Goal: Task Accomplishment & Management: Manage account settings

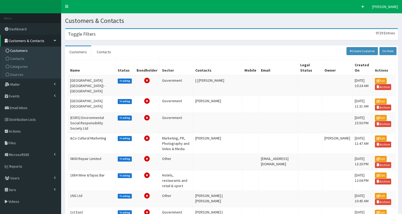
drag, startPoint x: 89, startPoint y: 35, endPoint x: 89, endPoint y: 41, distance: 6.1
click at [89, 35] on h3 "Toggle Filters" at bounding box center [82, 34] width 28 height 5
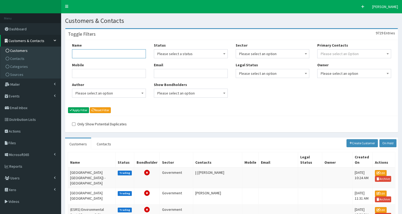
click at [92, 54] on input "Name" at bounding box center [109, 53] width 74 height 9
type input "FiND"
click at [80, 109] on button "Apply Filter" at bounding box center [78, 110] width 21 height 6
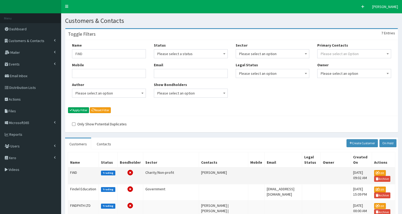
click at [71, 170] on td "FiND" at bounding box center [83, 175] width 31 height 17
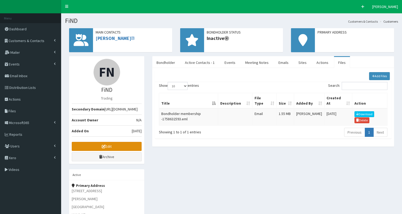
click at [99, 151] on link "Edit" at bounding box center [107, 146] width 70 height 9
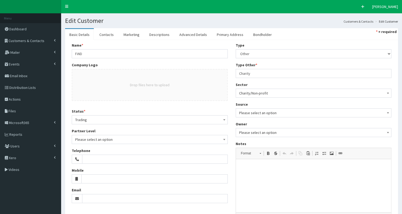
click at [97, 139] on span "Please select an option" at bounding box center [149, 139] width 149 height 7
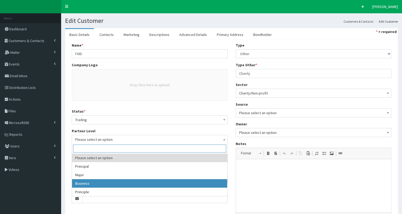
select select "3"
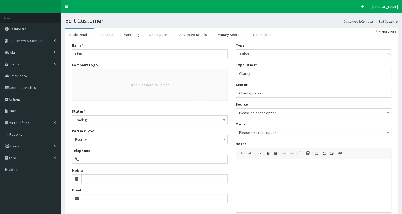
click at [260, 34] on link "Bondholder" at bounding box center [262, 34] width 27 height 11
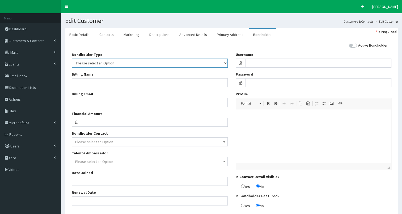
click at [107, 63] on select "Please select an Option In-kind Financial" at bounding box center [150, 63] width 156 height 9
select select "2"
click at [72, 59] on select "Please select an Option In-kind Financial" at bounding box center [150, 63] width 156 height 9
click at [89, 122] on input "Financial Amount" at bounding box center [154, 122] width 147 height 9
type input "250"
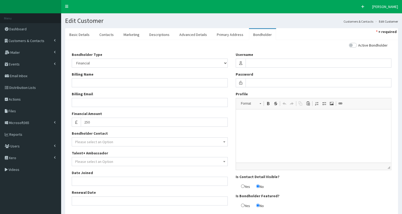
click at [99, 141] on span "Please select an Option" at bounding box center [94, 141] width 38 height 5
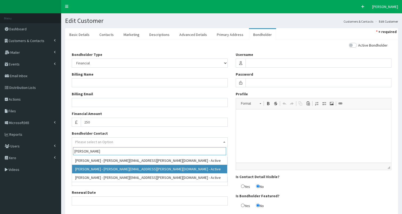
type input "Louise Tho"
select select "95281"
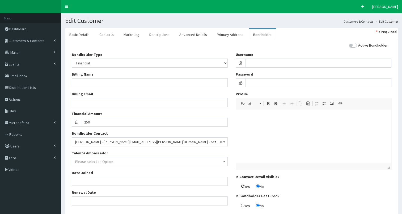
click at [243, 185] on input "Yes" at bounding box center [242, 185] width 3 height 3
radio input "true"
click at [80, 180] on input "Date Joined" at bounding box center [150, 181] width 156 height 9
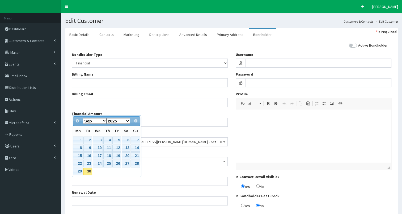
click at [104, 120] on select "Jan Feb Mar Apr May Jun Jul Aug Sep Oct Nov Dec" at bounding box center [95, 121] width 24 height 6
click at [97, 139] on link "1" at bounding box center [98, 139] width 10 height 7
type input "01-10-2025"
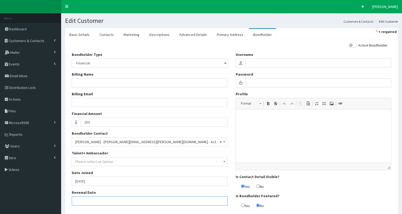
click at [80, 199] on input "Renewal Date" at bounding box center [150, 200] width 156 height 9
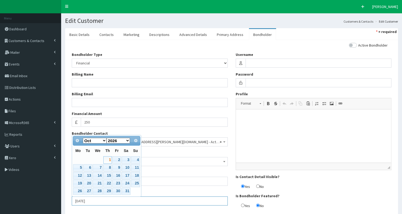
type input "01-10-2026"
click at [107, 159] on link "1" at bounding box center [107, 159] width 9 height 7
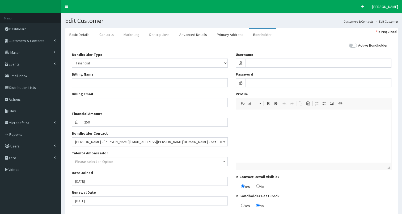
click at [131, 37] on link "Marketing" at bounding box center [131, 34] width 24 height 11
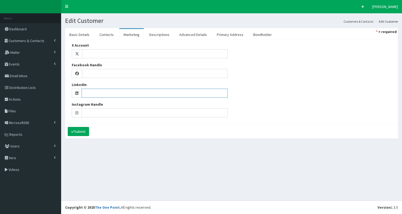
click at [90, 94] on input "LinkedIn" at bounding box center [155, 93] width 146 height 9
paste input "https://www.linkedin.com/company/findcharity-dayservice"
type input "https://www.linkedin.com/company/findcharity-dayservice"
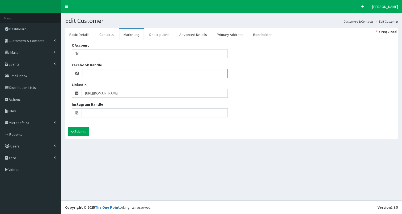
click at [98, 73] on input "Facebook Handle" at bounding box center [155, 73] width 146 height 9
paste input "https://www.facebook.com/find.charity"
type input "https://www.facebook.com/find.charity"
click at [189, 36] on link "Advanced Details" at bounding box center [193, 34] width 36 height 11
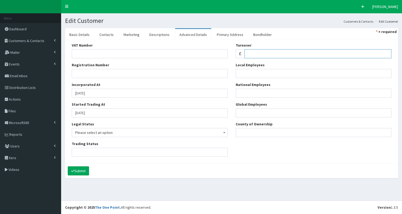
click at [258, 55] on input "Turnover" at bounding box center [318, 53] width 147 height 9
paste input "1,360,000.00"
type input "1,360,000"
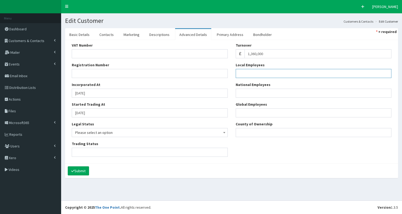
click at [248, 73] on input "Local Employees" at bounding box center [314, 73] width 156 height 9
type input "40"
click at [111, 33] on link "Contacts" at bounding box center [106, 34] width 23 height 11
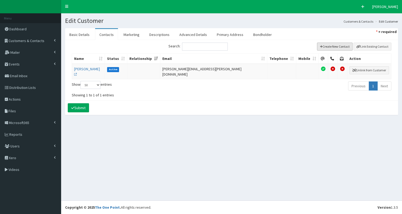
click at [330, 45] on button "Create New Contact" at bounding box center [335, 47] width 36 height 8
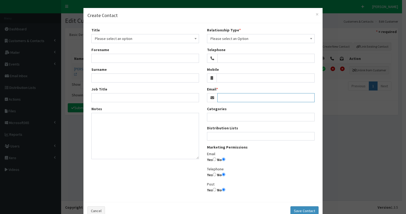
click at [231, 98] on input "Email" at bounding box center [266, 97] width 97 height 9
paste input "esther.towns@findcharity.org.uk"
type input "esther.towns@findcharity.org.uk"
click at [247, 38] on span "Please select an Option" at bounding box center [261, 38] width 101 height 7
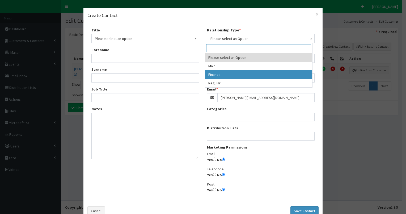
drag, startPoint x: 232, startPoint y: 74, endPoint x: 187, endPoint y: 55, distance: 48.5
select select "2"
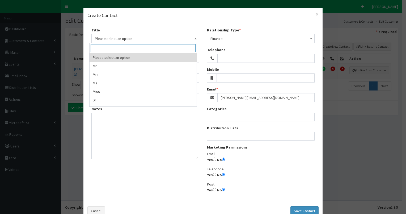
drag, startPoint x: 134, startPoint y: 39, endPoint x: 114, endPoint y: 53, distance: 25.2
click at [134, 39] on span "Please select an option" at bounding box center [145, 38] width 101 height 7
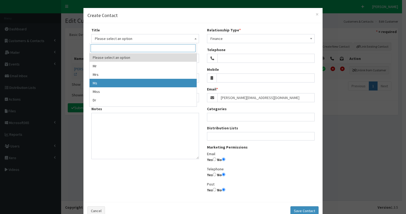
select select "3"
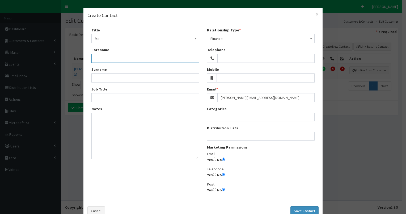
click at [103, 58] on input "Forename" at bounding box center [145, 58] width 108 height 9
type input "Esther"
click at [113, 74] on input "Surname" at bounding box center [145, 77] width 108 height 9
type input "Towns"
click at [213, 158] on input "Yes" at bounding box center [214, 158] width 3 height 3
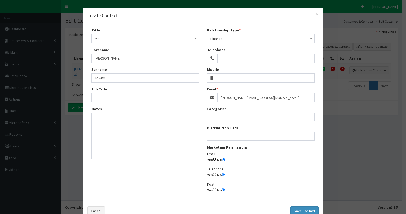
radio input "true"
click at [218, 135] on ul at bounding box center [260, 135] width 107 height 7
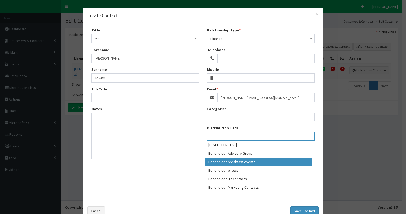
select select "99"
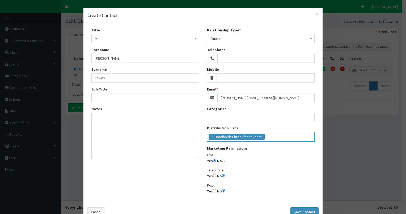
scroll to position [10, 0]
click at [266, 135] on ul "× Bondholder breakfast events" at bounding box center [260, 136] width 107 height 8
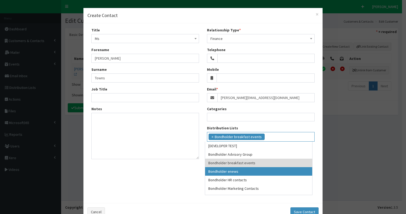
drag, startPoint x: 248, startPoint y: 173, endPoint x: 254, endPoint y: 168, distance: 8.5
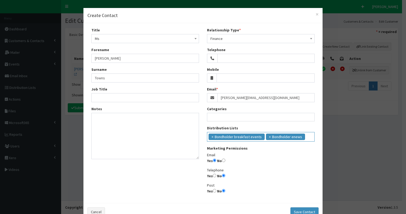
click at [304, 137] on ul "× Bondholder breakfast events × Bondholder enews" at bounding box center [260, 136] width 107 height 8
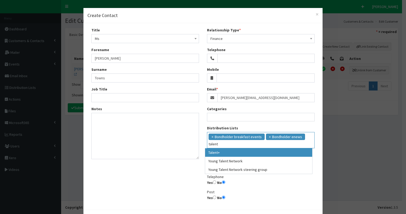
type input "talent"
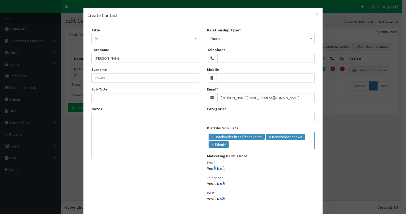
scroll to position [22, 0]
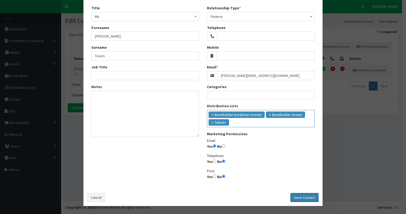
click at [305, 198] on button "Save Contact" at bounding box center [305, 197] width 28 height 9
select select
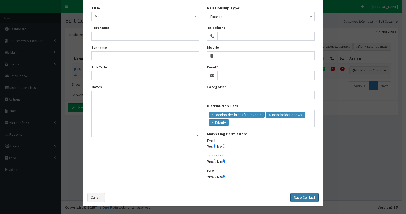
radio input "false"
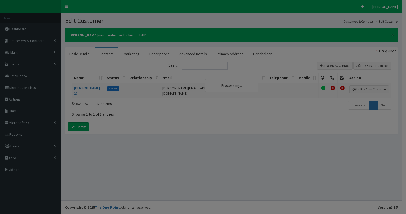
scroll to position [14, 0]
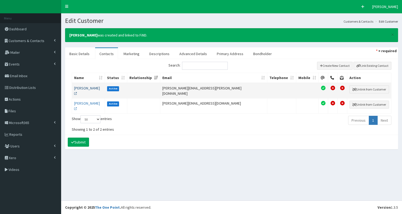
click at [80, 87] on link "Ms Louise Thompson" at bounding box center [87, 91] width 26 height 10
click at [329, 64] on button "Create New Contact" at bounding box center [335, 66] width 36 height 8
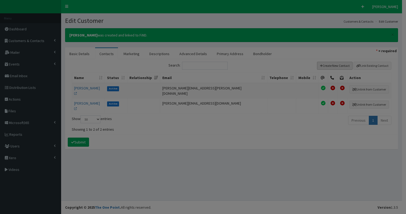
scroll to position [0, 0]
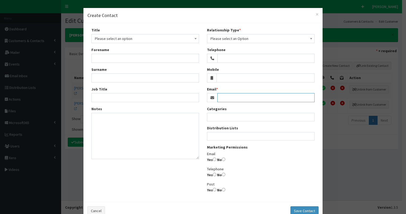
click at [231, 98] on input "Email" at bounding box center [266, 97] width 97 height 9
paste input "conrad.thompson@findcharity.org.uk"
type input "conrad.thompson@findcharity.org.uk"
click at [214, 160] on input "Yes" at bounding box center [214, 158] width 3 height 3
radio input "true"
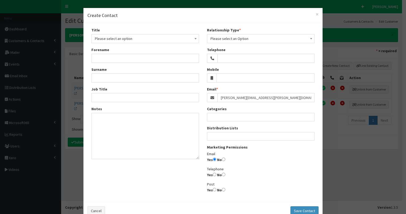
click at [234, 135] on ul at bounding box center [260, 135] width 107 height 7
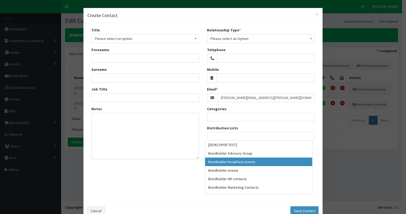
select select "99"
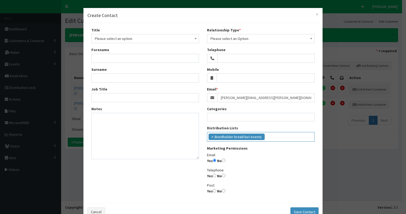
click at [270, 135] on ul "× Bondholder breakfast events" at bounding box center [260, 136] width 107 height 8
click at [305, 135] on ul "× Bondholder breakfast events × Bondholder enews" at bounding box center [260, 136] width 107 height 8
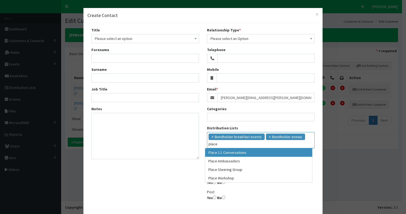
type input "place"
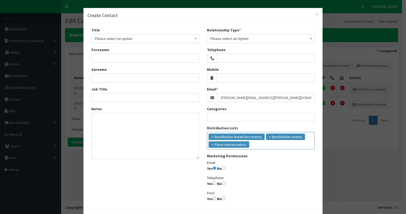
click at [257, 146] on input "search" at bounding box center [259, 143] width 17 height 5
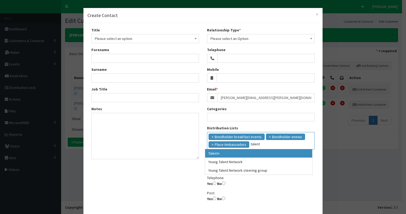
type input "talent"
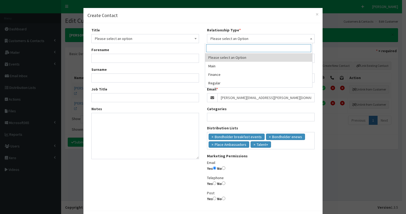
click at [243, 39] on span "Please select an Option" at bounding box center [261, 38] width 101 height 7
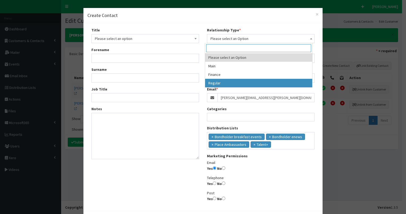
select select "3"
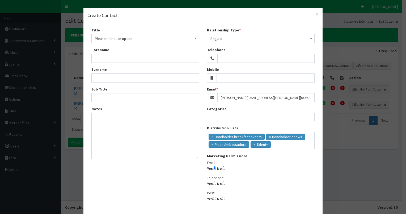
click at [120, 40] on span "Please select an option" at bounding box center [145, 38] width 101 height 7
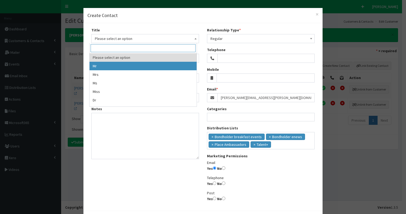
select select "1"
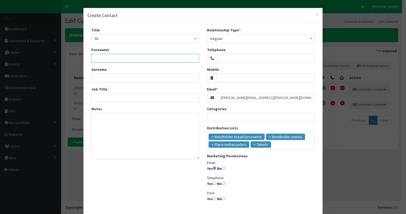
click at [103, 57] on input "Forename" at bounding box center [145, 58] width 108 height 9
paste input "conrad.thompson@findcharity.org.uk"
type input "conrad.thompson@findcharity.org.uk"
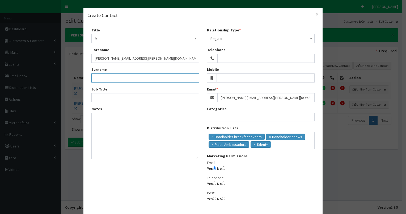
click at [108, 78] on input "Surname" at bounding box center [145, 77] width 108 height 9
paste input "conrad.thompson@findcharity.org.uk"
type input "Thompson"
click at [91, 58] on input "conrad.thompson@findcharity.org.uk" at bounding box center [145, 58] width 108 height 9
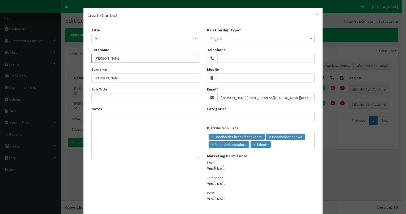
type input "Conrad"
click at [115, 99] on input "Job Title" at bounding box center [145, 97] width 108 height 9
paste input "Head of Operations"
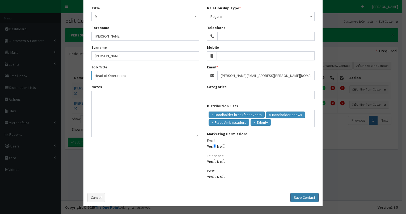
type input "Head of Operations"
click at [303, 197] on button "Save Contact" at bounding box center [305, 197] width 28 height 9
select select
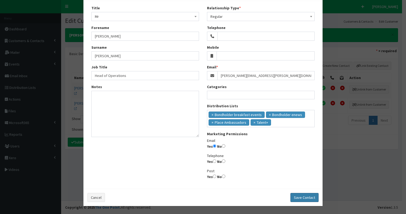
select select
radio input "false"
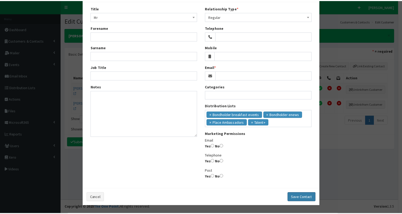
scroll to position [14, 0]
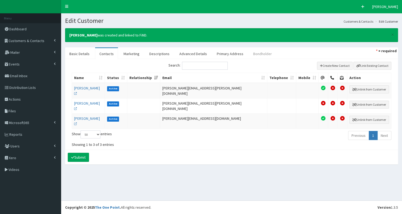
click at [254, 53] on link "Bondholder" at bounding box center [262, 53] width 27 height 11
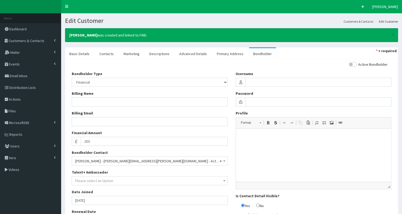
click at [158, 180] on span "Please select an Option" at bounding box center [149, 180] width 149 height 7
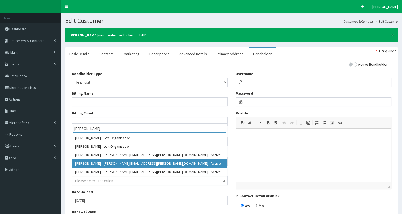
type input "Louise Th"
select select "95281"
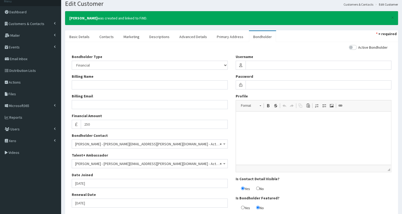
scroll to position [15, 0]
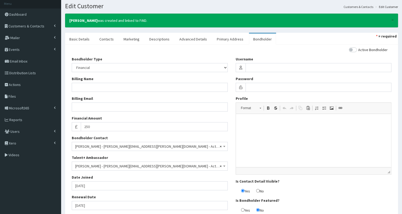
click at [357, 48] on input "checkbox" at bounding box center [368, 50] width 39 height 4
checkbox input "true"
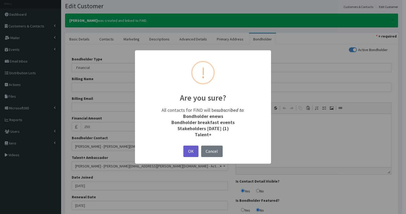
click at [190, 151] on button "OK" at bounding box center [190, 150] width 15 height 11
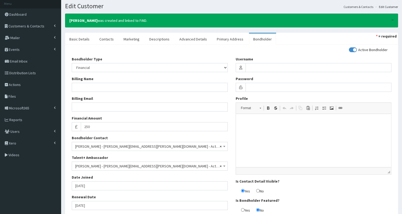
scroll to position [57, 0]
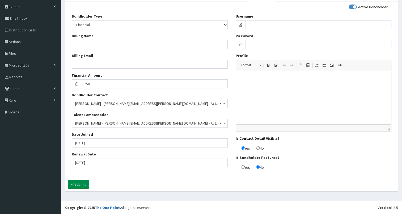
click at [82, 183] on button "Submit" at bounding box center [78, 183] width 21 height 9
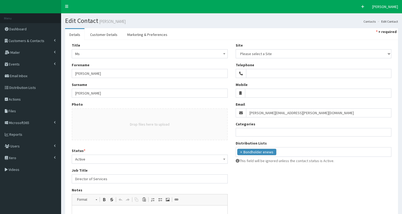
select select
click at [283, 151] on ul "× Bondholder enews" at bounding box center [314, 151] width 156 height 8
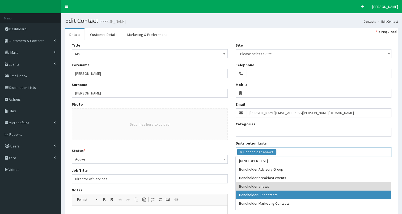
scroll to position [15, 0]
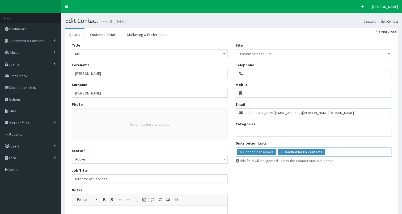
click at [329, 148] on ul "× Bondholder enews × Bondholder HR contacts" at bounding box center [314, 151] width 156 height 8
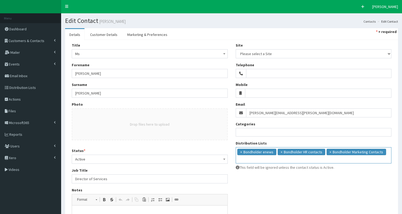
click at [240, 156] on input "search" at bounding box center [238, 158] width 3 height 5
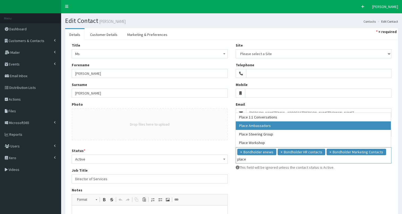
type input "place"
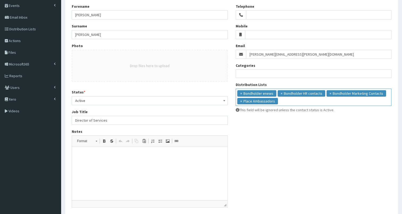
scroll to position [96, 0]
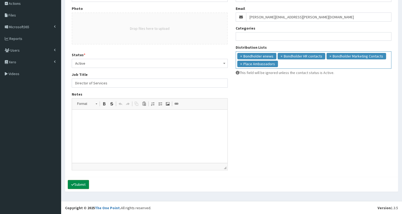
click at [80, 183] on button "Submit" at bounding box center [78, 184] width 21 height 9
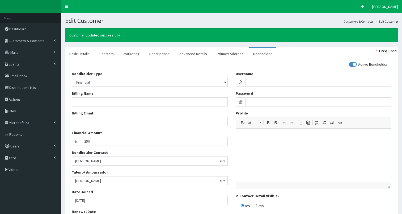
select select "50"
click at [109, 55] on link "Contacts" at bounding box center [106, 53] width 23 height 11
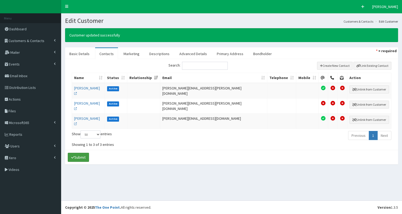
click at [80, 153] on button "Submit" at bounding box center [78, 157] width 21 height 9
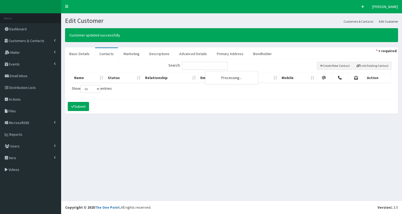
select select "50"
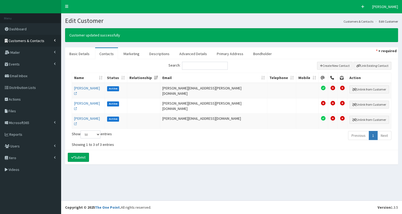
click at [36, 41] on span "Customers & Contacts" at bounding box center [27, 40] width 36 height 5
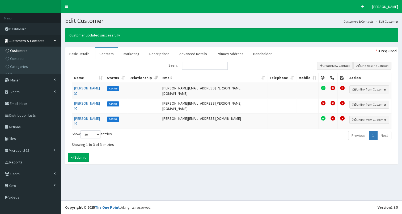
click at [22, 49] on span "Customers" at bounding box center [19, 50] width 18 height 5
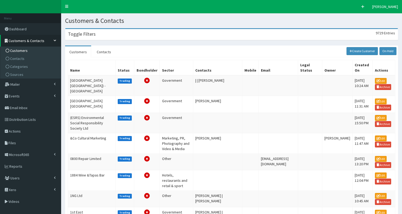
click at [90, 36] on h3 "Toggle Filters" at bounding box center [82, 34] width 28 height 5
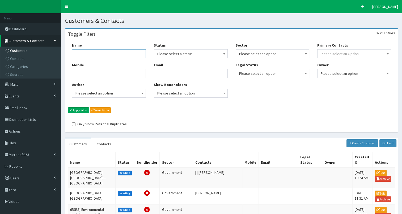
click at [89, 52] on input "Name" at bounding box center [109, 53] width 74 height 9
type input "FiN"
click at [81, 108] on button "Apply Filter" at bounding box center [78, 110] width 21 height 6
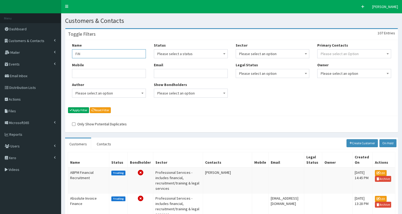
click at [85, 53] on input "FiN" at bounding box center [109, 53] width 74 height 9
type input "FiND"
click at [83, 109] on div "Name FiND Mobile Author Please select an option Developer [PERSON_NAME] [PERSON…" at bounding box center [231, 78] width 333 height 76
click at [82, 108] on button "Apply Filter" at bounding box center [78, 110] width 21 height 6
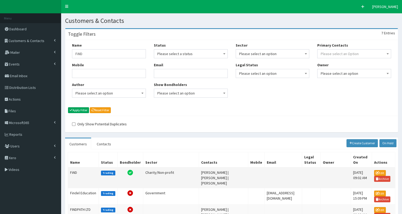
click at [73, 170] on td "FiND" at bounding box center [83, 177] width 31 height 21
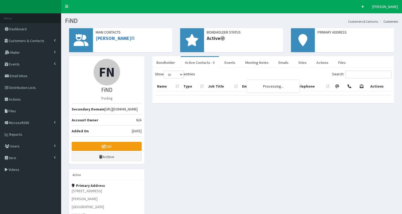
select select "50"
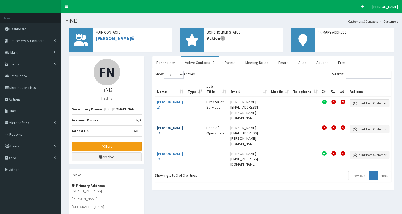
click at [164, 125] on link "Mr Conrad Thompson" at bounding box center [170, 130] width 26 height 10
click at [30, 40] on span "Customers & Contacts" at bounding box center [27, 40] width 36 height 5
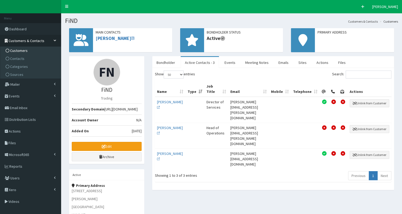
click at [24, 50] on span "Customers" at bounding box center [19, 50] width 18 height 5
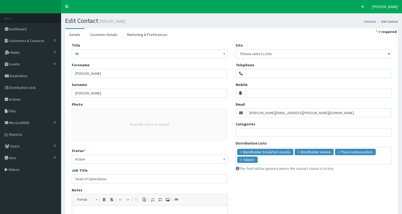
select select
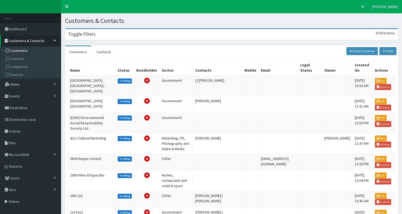
click at [97, 34] on div "Toggle Filters 9729 Entries" at bounding box center [231, 34] width 333 height 11
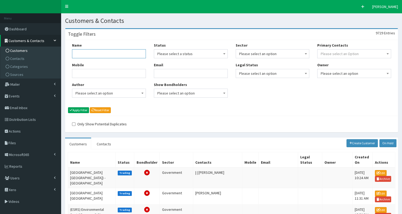
click at [91, 49] on input "Name" at bounding box center [109, 53] width 74 height 9
type input "J Marr"
click at [80, 108] on button "Apply Filter" at bounding box center [78, 110] width 21 height 6
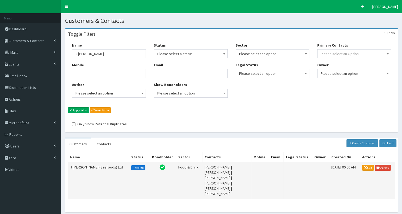
click at [81, 166] on td "J Marr (Seafoods) Ltd" at bounding box center [98, 180] width 61 height 37
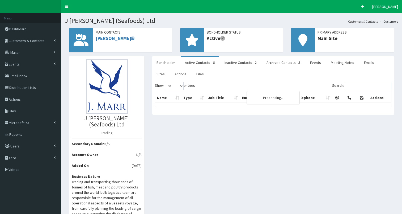
select select "50"
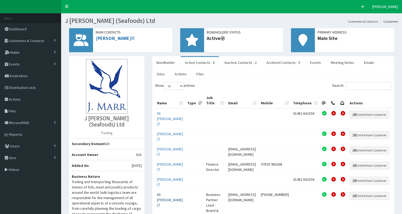
click at [161, 192] on link "Mr [PERSON_NAME]" at bounding box center [170, 199] width 26 height 15
click at [336, 63] on link "Meeting Notes" at bounding box center [343, 62] width 32 height 11
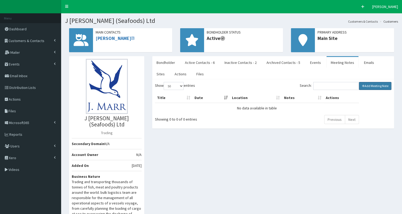
click at [371, 84] on link "Add Meeting Note" at bounding box center [375, 86] width 33 height 8
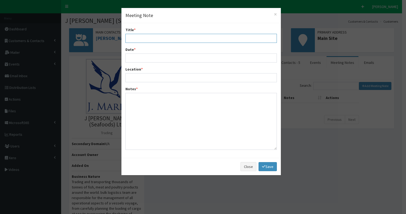
click at [143, 35] on input "Title *" at bounding box center [202, 38] width 152 height 9
click at [146, 40] on input "Intro meetign [PERSON_NAME] & [PERSON_NAME]" at bounding box center [202, 38] width 152 height 9
type input "Intro meeting [PERSON_NAME] & [PERSON_NAME]"
click at [145, 57] on input "Date *" at bounding box center [202, 57] width 152 height 9
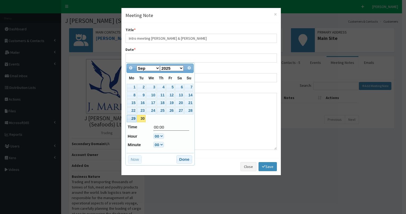
click at [131, 117] on link "29" at bounding box center [132, 118] width 10 height 7
type input "[DATE] 00:00"
drag, startPoint x: 181, startPoint y: 160, endPoint x: 171, endPoint y: 145, distance: 16.9
click at [181, 160] on button "Done" at bounding box center [185, 159] width 16 height 9
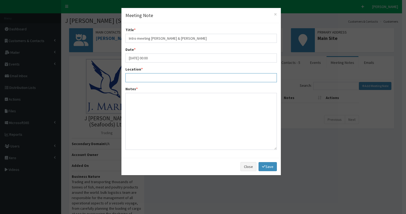
click at [131, 76] on input "Location *" at bounding box center [202, 77] width 152 height 9
type input "On Teams"
click at [132, 97] on textarea "Notes *" at bounding box center [202, 121] width 152 height 57
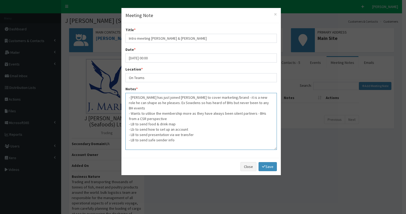
click at [132, 123] on textarea "- Tom has just joined J Marrs to cover marketing/brand - it is a new role he ca…" at bounding box center [202, 121] width 152 height 57
click at [174, 134] on textarea "- Tom has just joined J Marrs to cover marketing/brand - it is a new role he ca…" at bounding box center [202, 121] width 152 height 57
click at [135, 145] on textarea "- Tom has just joined J Marrs to cover marketing/brand - it is a new role he ca…" at bounding box center [202, 121] width 152 height 57
click at [135, 140] on textarea "- Tom has just joined J Marrs to cover marketing/brand - it is a new role he ca…" at bounding box center [202, 121] width 152 height 57
click at [168, 133] on textarea "- Tom has just joined J Marrs to cover marketing/brand - it is a new role he ca…" at bounding box center [202, 121] width 152 height 57
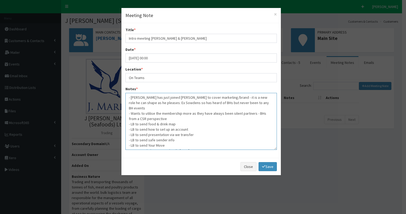
drag, startPoint x: 128, startPoint y: 118, endPoint x: 198, endPoint y: 145, distance: 75.0
click at [198, 145] on textarea "- Tom has just joined J Marrs to cover marketing/brand - it is a new role he ca…" at bounding box center [202, 121] width 152 height 57
click at [209, 122] on textarea "- Tom has just joined J Marrs to cover marketing/brand - it is a new role he ca…" at bounding box center [202, 121] width 152 height 57
type textarea "- Tom has just joined J Marrs to cover marketing/brand - it is a new role he ca…"
click at [265, 167] on icon at bounding box center [263, 166] width 3 height 4
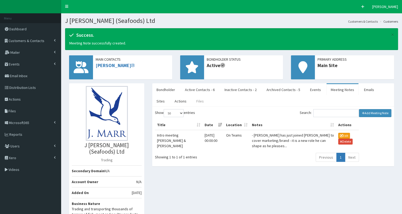
click at [192, 102] on link "Files" at bounding box center [200, 100] width 16 height 11
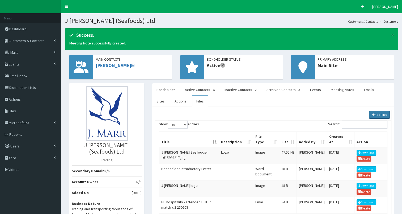
click at [379, 114] on link "Add Files" at bounding box center [379, 115] width 21 height 8
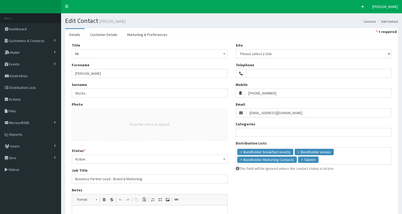
select select
click at [321, 161] on input "search" at bounding box center [321, 158] width 3 height 5
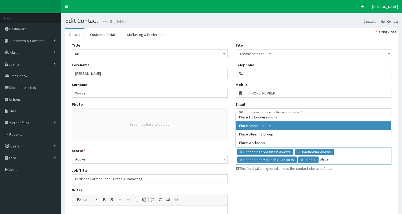
type input "place"
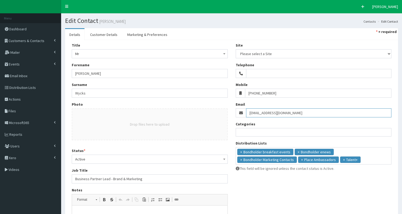
drag, startPoint x: 247, startPoint y: 111, endPoint x: 292, endPoint y: 110, distance: 45.2
click at [297, 110] on input "[EMAIL_ADDRESS][DOMAIN_NAME]" at bounding box center [319, 112] width 146 height 9
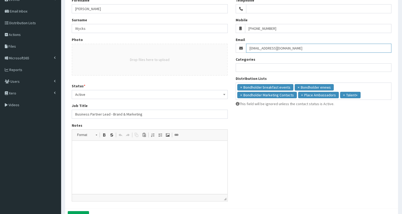
scroll to position [96, 0]
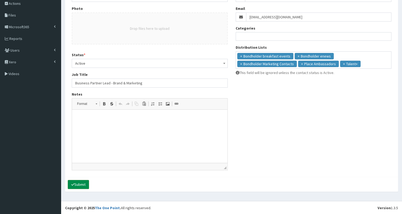
click at [84, 185] on button "Submit" at bounding box center [78, 184] width 21 height 9
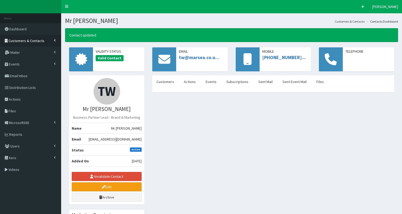
click at [36, 40] on span "Customers & Contacts" at bounding box center [27, 40] width 36 height 5
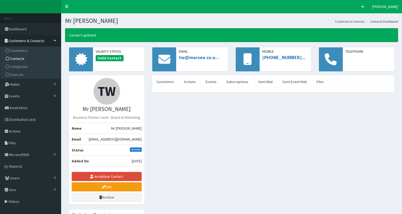
click at [28, 59] on link "Contacts" at bounding box center [31, 59] width 59 height 8
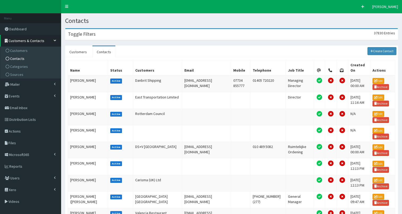
click at [119, 34] on div "Toggle Filters 37830 Entries" at bounding box center [231, 34] width 333 height 11
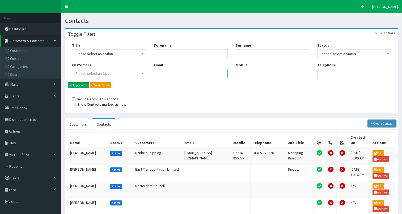
click at [166, 73] on input "Email" at bounding box center [191, 73] width 74 height 9
paste input "[EMAIL_ADDRESS][DOMAIN_NAME]"
type input "[EMAIL_ADDRESS][DOMAIN_NAME]"
click at [85, 84] on button "Apply Filter" at bounding box center [78, 85] width 21 height 6
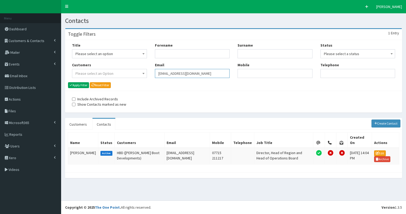
drag, startPoint x: 158, startPoint y: 71, endPoint x: 210, endPoint y: 70, distance: 51.9
click at [210, 71] on input "[EMAIL_ADDRESS][DOMAIN_NAME]" at bounding box center [192, 73] width 75 height 9
paste input "[PERSON_NAME]"
type input "[PERSON_NAME][EMAIL_ADDRESS][DOMAIN_NAME]"
click at [85, 85] on button "Apply Filter" at bounding box center [78, 85] width 21 height 6
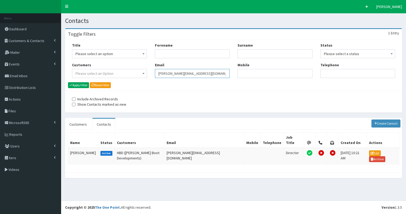
drag, startPoint x: 159, startPoint y: 72, endPoint x: 215, endPoint y: 70, distance: 55.6
click at [215, 70] on input "[PERSON_NAME][EMAIL_ADDRESS][DOMAIN_NAME]" at bounding box center [192, 73] width 75 height 9
paste input "Katie"
type input "Katie@hbd.co.uk"
click at [84, 83] on button "Apply Filter" at bounding box center [78, 85] width 21 height 6
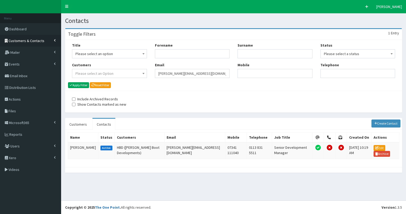
click at [31, 40] on span "Customers & Contacts" at bounding box center [27, 40] width 36 height 5
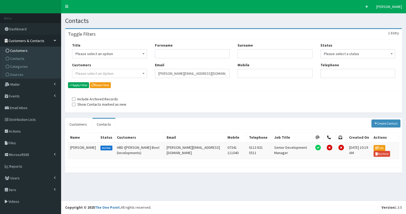
click at [20, 51] on span "Customers" at bounding box center [19, 50] width 18 height 5
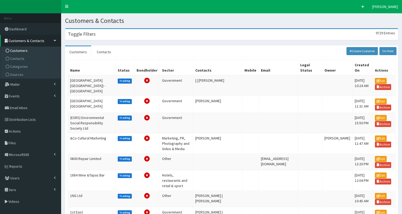
click at [89, 37] on div "Toggle Filters 9729 Entries" at bounding box center [231, 34] width 333 height 11
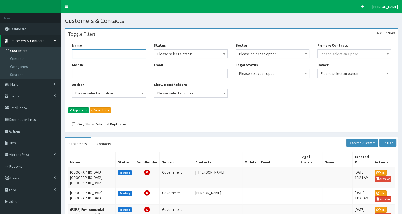
click at [83, 53] on input "Name" at bounding box center [109, 53] width 74 height 9
type input "henry boot"
click at [83, 109] on button "Apply Filter" at bounding box center [78, 110] width 21 height 6
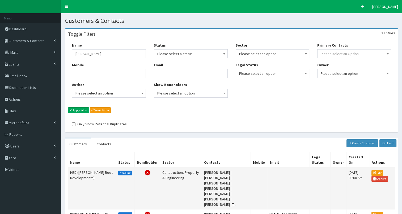
click at [79, 175] on td "HBD ([PERSON_NAME] Boot Developments)" at bounding box center [92, 188] width 48 height 42
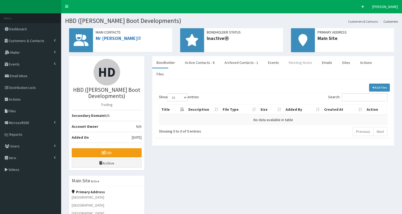
click at [293, 65] on link "Meeting Notes" at bounding box center [301, 62] width 32 height 11
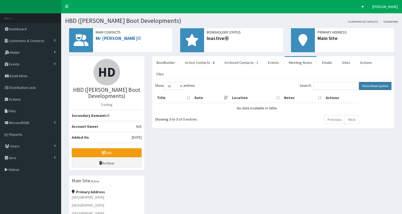
click at [374, 82] on link "Add Meeting Note" at bounding box center [375, 86] width 33 height 8
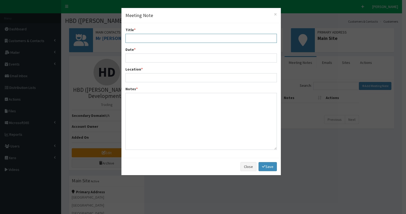
click at [132, 39] on input "Title *" at bounding box center [202, 38] width 152 height 9
click at [167, 38] on input "Inro meetign with [PERSON_NAME] & [PERSON_NAME] and [PERSON_NAME]" at bounding box center [202, 38] width 152 height 9
click at [145, 39] on input "Inro meetign with [PERSON_NAME] & [PERSON_NAME] and [PERSON_NAME]" at bounding box center [202, 38] width 152 height 9
type input "Inro meeting with [PERSON_NAME] & [PERSON_NAME] and [PERSON_NAME]"
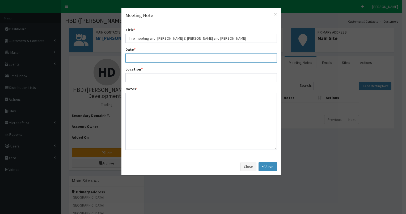
click at [136, 57] on input "Date *" at bounding box center [202, 57] width 152 height 9
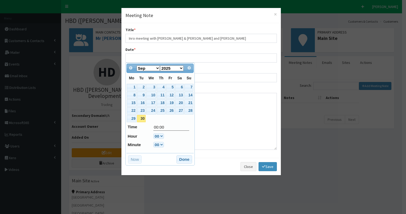
click at [141, 116] on link "30" at bounding box center [141, 118] width 9 height 7
type input "[DATE] 00:00"
click at [187, 157] on button "Done" at bounding box center [185, 159] width 16 height 9
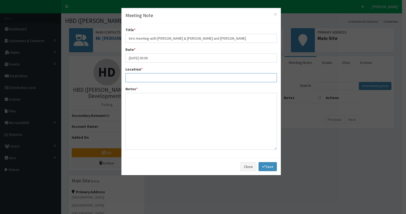
click at [142, 79] on input "Location *" at bounding box center [202, 77] width 152 height 9
type input "On Teams"
click at [147, 100] on textarea "Notes *" at bounding box center [202, 121] width 152 height 57
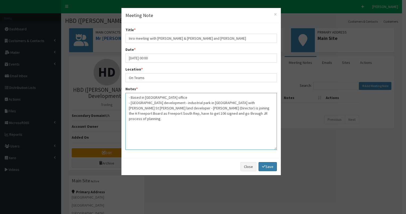
type textarea "- Based in [GEOGRAPHIC_DATA] office - [GEOGRAPHIC_DATA] development - industria…"
click at [272, 167] on link "Save" at bounding box center [268, 166] width 18 height 9
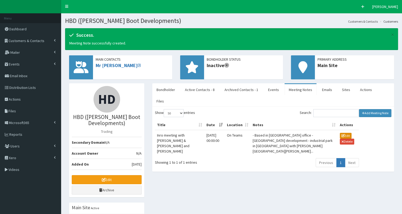
click at [342, 133] on button "Edit" at bounding box center [346, 136] width 12 height 6
type input "[DATE] 12:00"
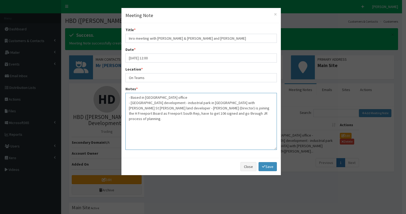
click at [157, 112] on textarea "- Based in [GEOGRAPHIC_DATA] office - [GEOGRAPHIC_DATA] development - industria…" at bounding box center [202, 121] width 152 height 57
click at [194, 113] on textarea "- Based in [GEOGRAPHIC_DATA] office - Huge development - industrial park in [GE…" at bounding box center [202, 121] width 152 height 57
type textarea "- Based in [GEOGRAPHIC_DATA] office - [GEOGRAPHIC_DATA] development - industria…"
click at [263, 168] on link "Save" at bounding box center [268, 166] width 18 height 9
